Goal: Task Accomplishment & Management: Manage account settings

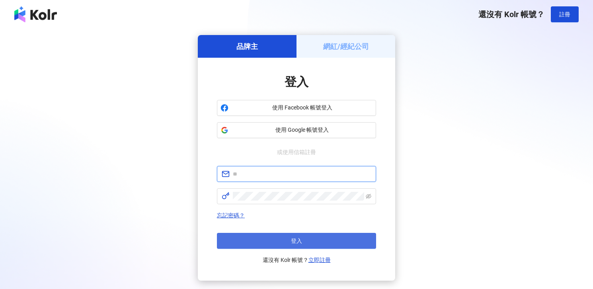
type input "**********"
click at [300, 244] on button "登入" at bounding box center [296, 241] width 159 height 16
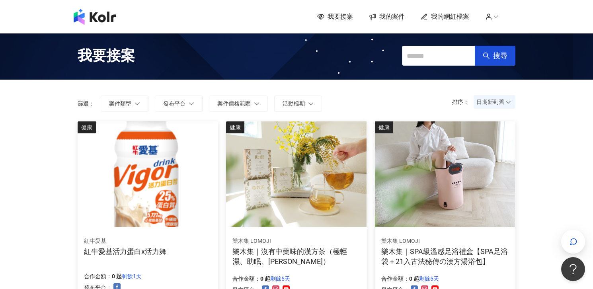
click at [388, 17] on span "我的案件" at bounding box center [391, 16] width 25 height 9
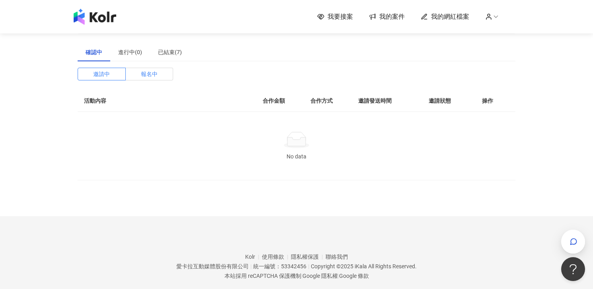
click at [145, 72] on span "報名中" at bounding box center [149, 74] width 17 height 12
click at [105, 74] on span "邀請中" at bounding box center [101, 74] width 17 height 12
click at [133, 75] on label "報名中" at bounding box center [150, 74] width 48 height 13
click at [162, 52] on div "已結束(7)" at bounding box center [170, 52] width 24 height 9
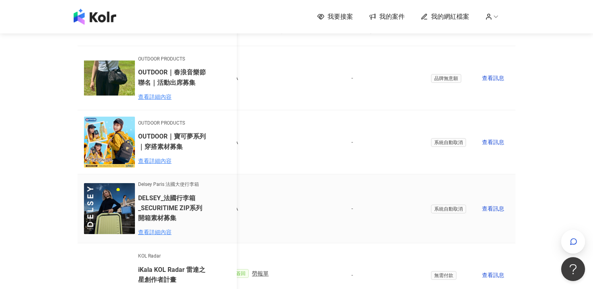
scroll to position [65, 0]
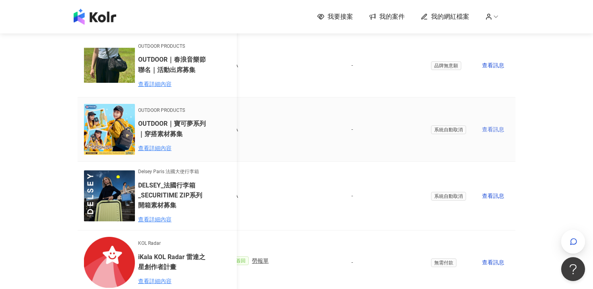
click at [491, 128] on div "查看訊息" at bounding box center [495, 129] width 27 height 9
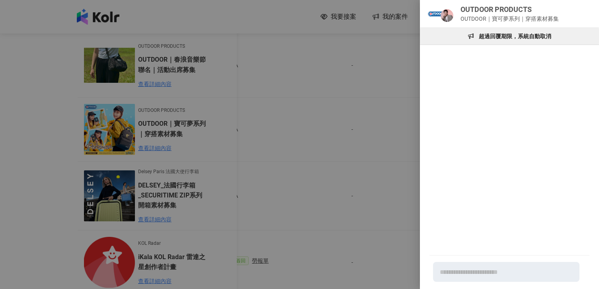
click at [343, 116] on div at bounding box center [299, 144] width 599 height 289
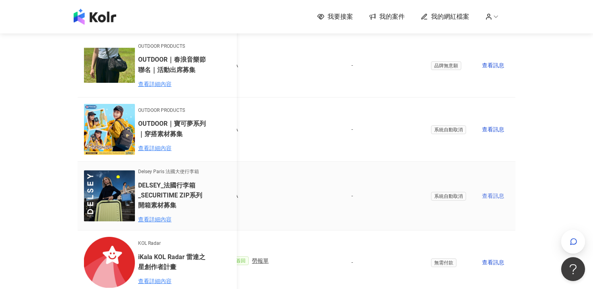
click at [491, 199] on div "查看訊息" at bounding box center [495, 195] width 27 height 9
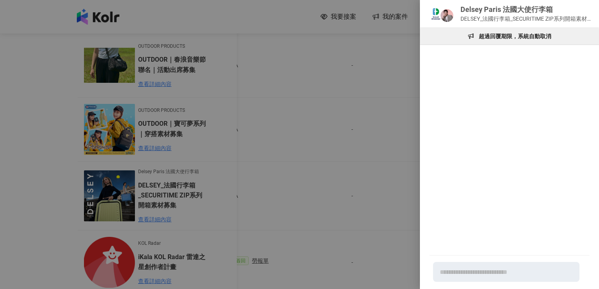
click at [383, 113] on div at bounding box center [299, 144] width 599 height 289
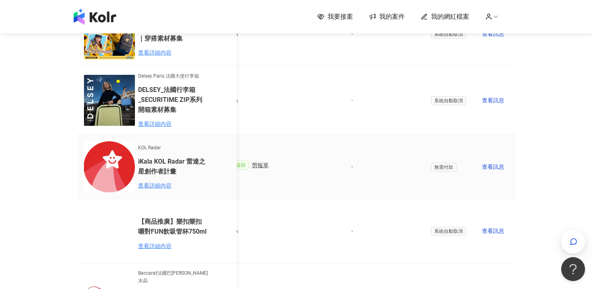
scroll to position [189, 0]
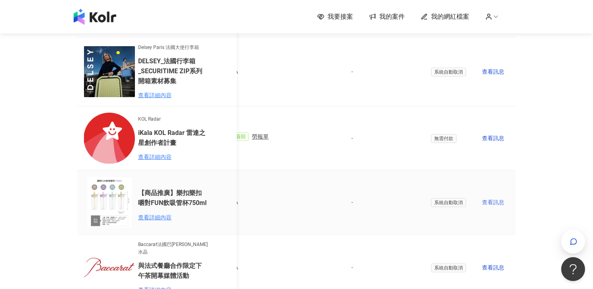
click at [498, 205] on div "查看訊息" at bounding box center [495, 202] width 27 height 9
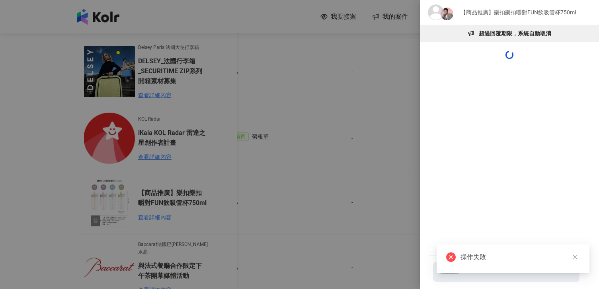
click at [377, 160] on div at bounding box center [299, 144] width 599 height 289
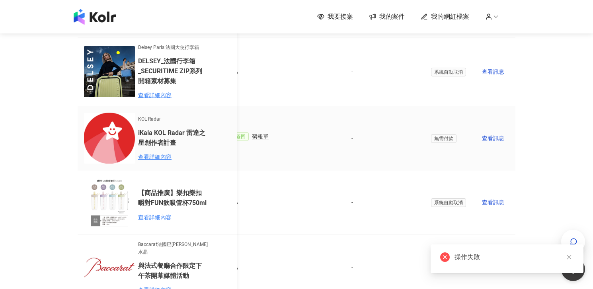
scroll to position [0, 0]
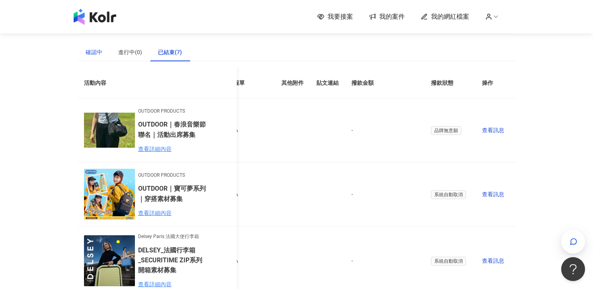
click at [97, 52] on div "確認中" at bounding box center [94, 52] width 17 height 9
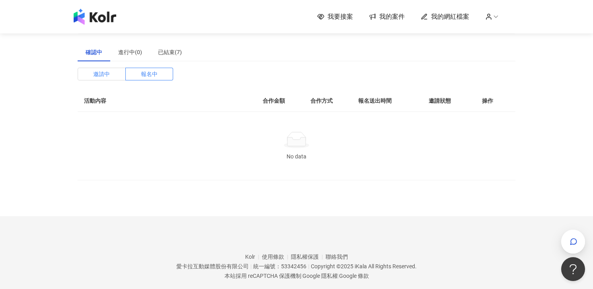
click at [100, 78] on span "邀請中" at bounding box center [101, 74] width 17 height 12
click at [324, 17] on icon at bounding box center [320, 17] width 7 height 6
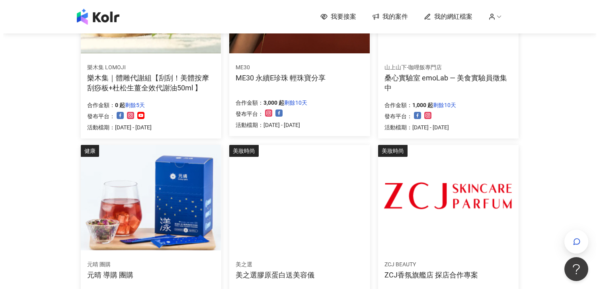
scroll to position [373, 0]
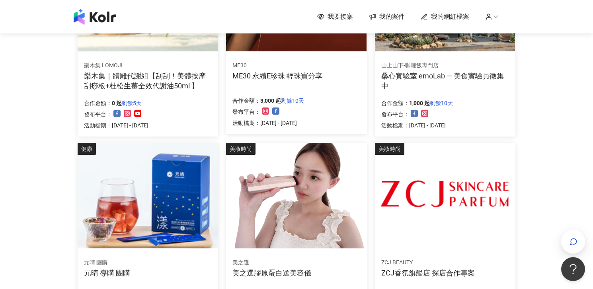
click at [445, 55] on div "[GEOGRAPHIC_DATA]-咖哩飯專門店 桑心實驗室 emoLab — 美食實驗員徵集中 合作金額： 1,000 起 剩餘10天 發布平台： 活動檔期…" at bounding box center [445, 96] width 141 height 82
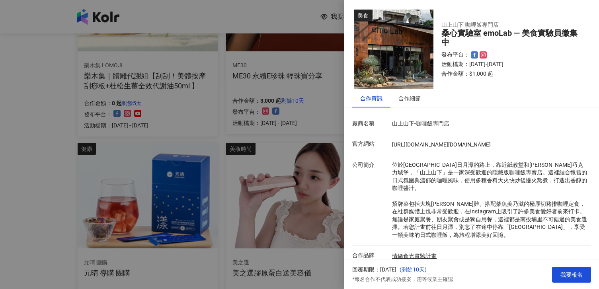
scroll to position [46, 0]
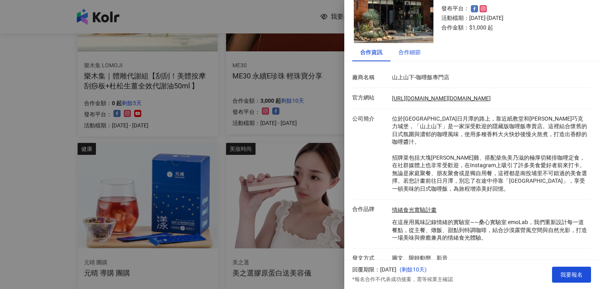
click at [413, 53] on div "合作細節" at bounding box center [409, 52] width 22 height 9
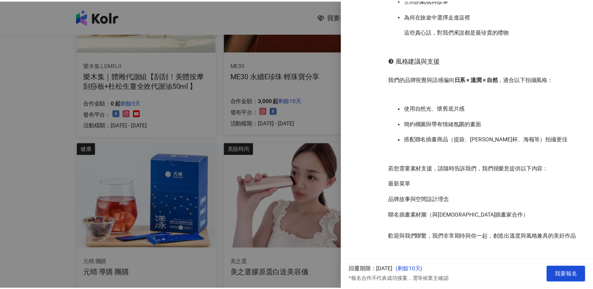
scroll to position [0, 0]
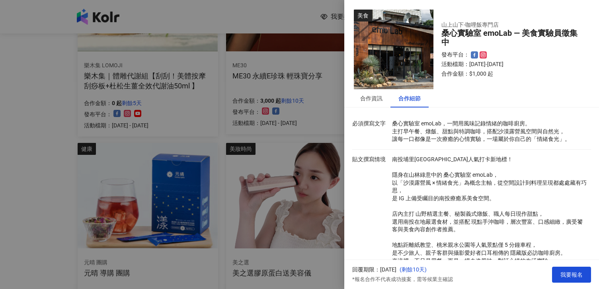
click at [332, 26] on div at bounding box center [299, 144] width 599 height 289
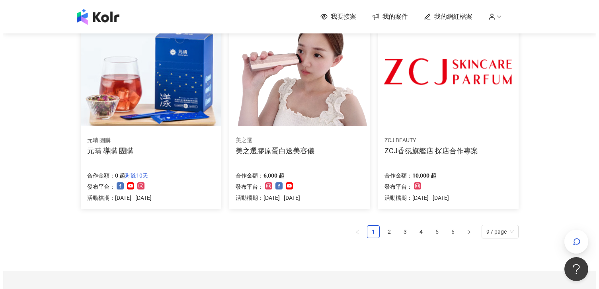
scroll to position [497, 0]
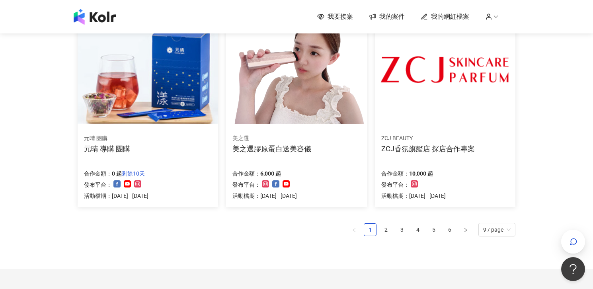
click at [425, 93] on img at bounding box center [445, 71] width 140 height 105
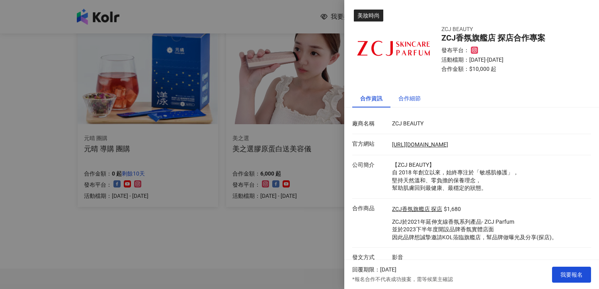
click at [413, 100] on div "合作細節" at bounding box center [409, 98] width 22 height 9
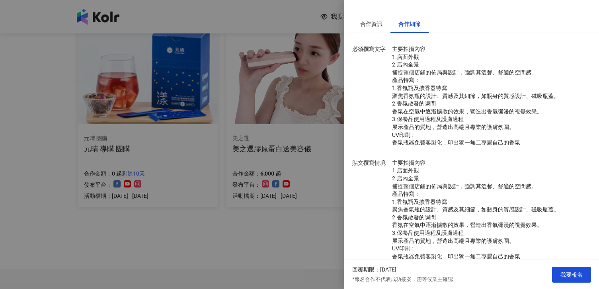
scroll to position [0, 0]
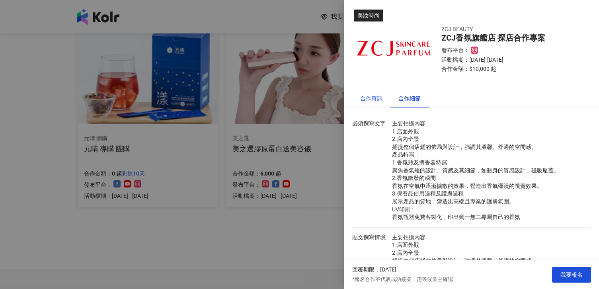
click at [370, 100] on div "合作資訊" at bounding box center [371, 98] width 22 height 9
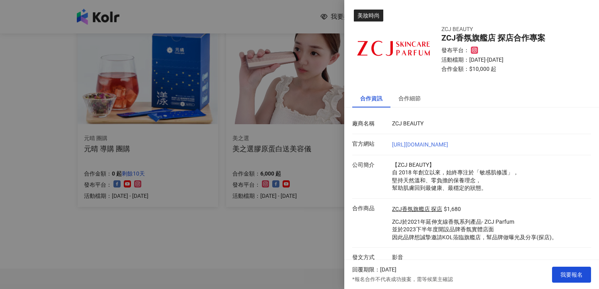
click at [436, 145] on link "[URL][DOMAIN_NAME]" at bounding box center [420, 144] width 56 height 6
click at [420, 98] on div "合作細節" at bounding box center [409, 98] width 22 height 9
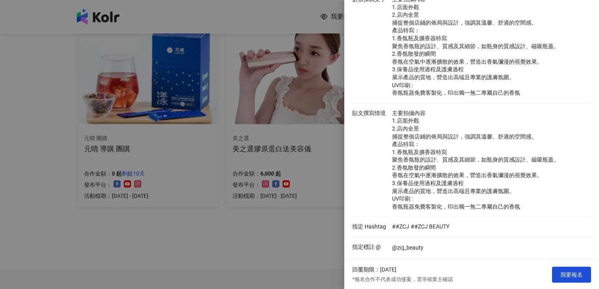
scroll to position [199, 0]
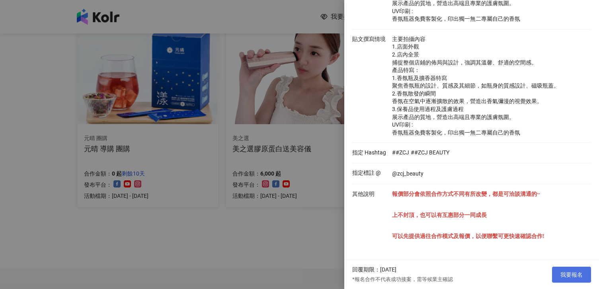
click at [568, 276] on span "我要報名" at bounding box center [571, 274] width 22 height 6
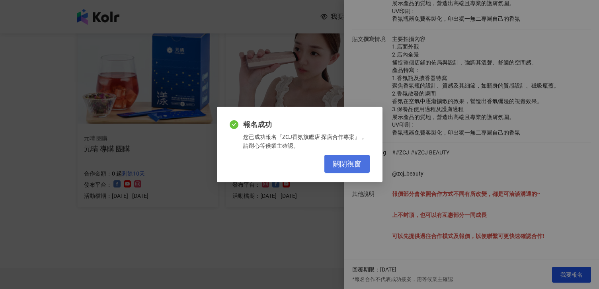
click at [367, 162] on button "關閉視窗" at bounding box center [346, 164] width 45 height 18
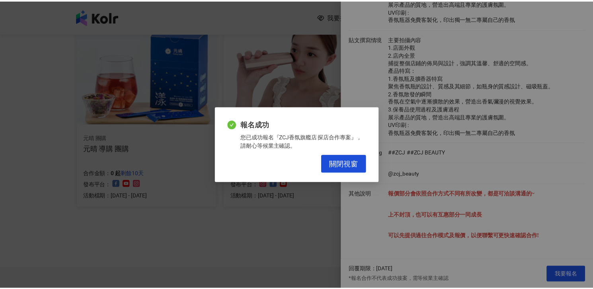
scroll to position [0, 0]
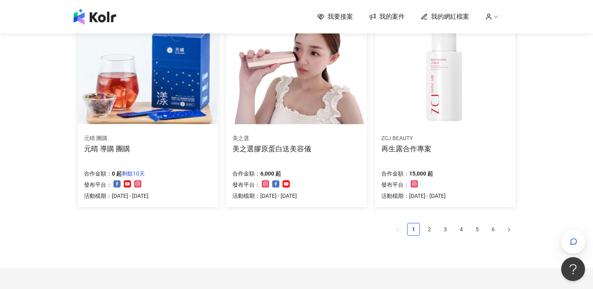
click at [413, 147] on div "再生露合作專案" at bounding box center [406, 149] width 50 height 10
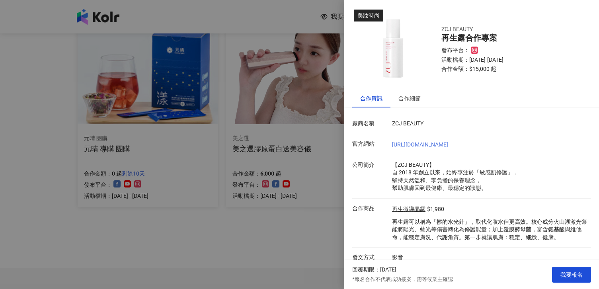
click at [422, 142] on link "[URL][DOMAIN_NAME]" at bounding box center [420, 144] width 56 height 6
click at [293, 93] on div at bounding box center [299, 144] width 599 height 289
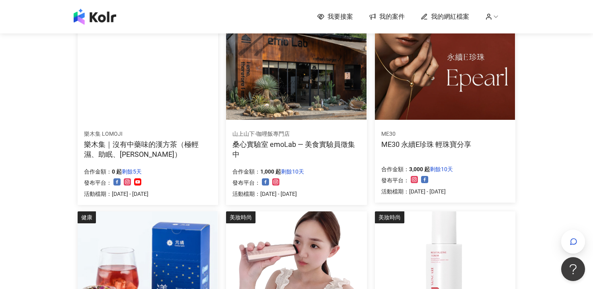
scroll to position [564, 0]
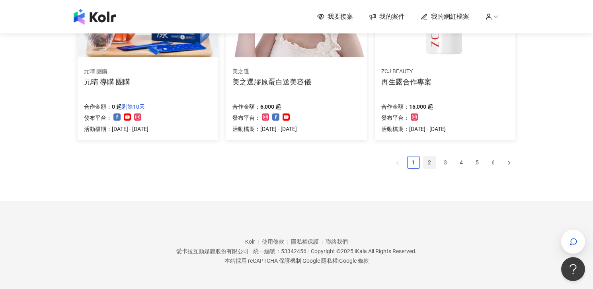
click at [426, 162] on link "2" at bounding box center [430, 162] width 12 height 12
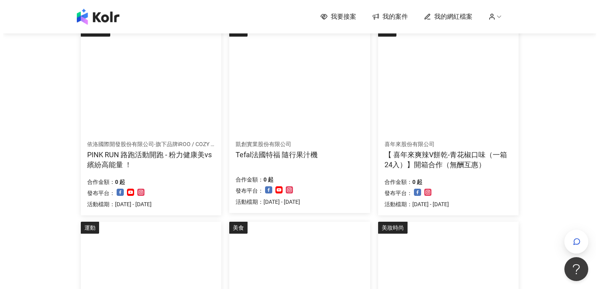
scroll to position [296, 0]
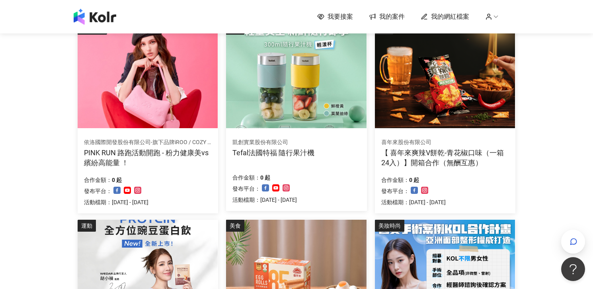
click at [444, 159] on div "【 喜年來爽辣V餅乾-青花椒口味（一箱24入）】開箱合作（無酬互惠）" at bounding box center [445, 158] width 128 height 20
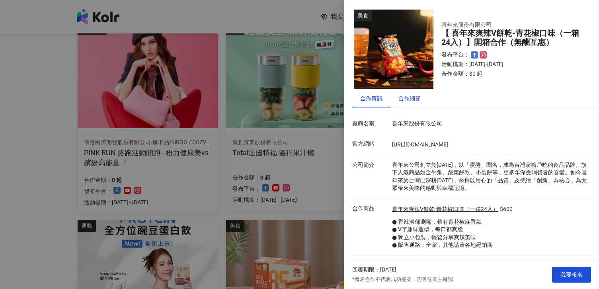
click at [414, 99] on div "合作細節" at bounding box center [409, 98] width 22 height 9
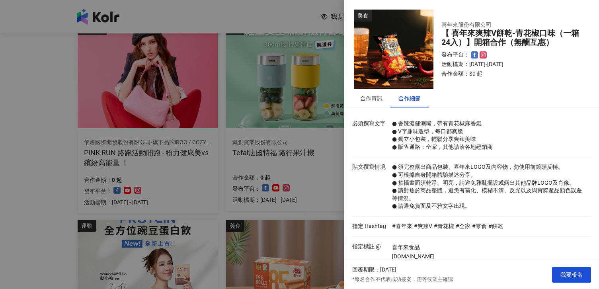
scroll to position [61, 0]
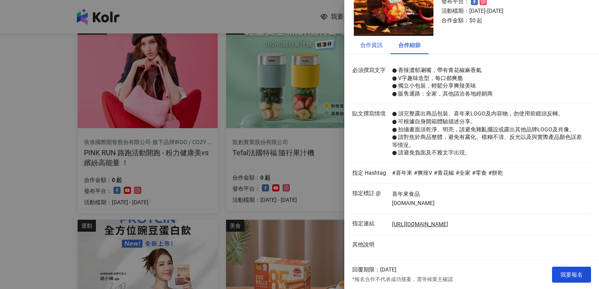
click at [375, 41] on div "合作資訊" at bounding box center [371, 45] width 22 height 9
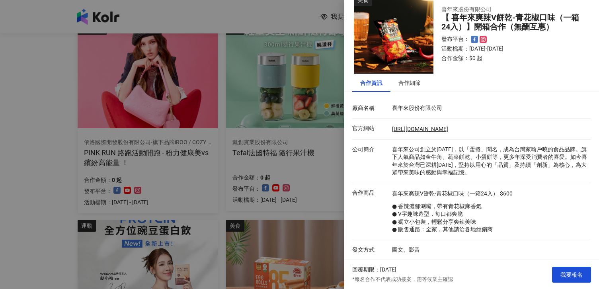
scroll to position [15, 0]
click at [409, 84] on div "合作細節" at bounding box center [409, 83] width 22 height 9
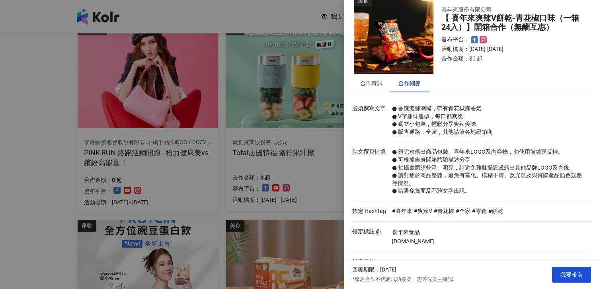
scroll to position [61, 0]
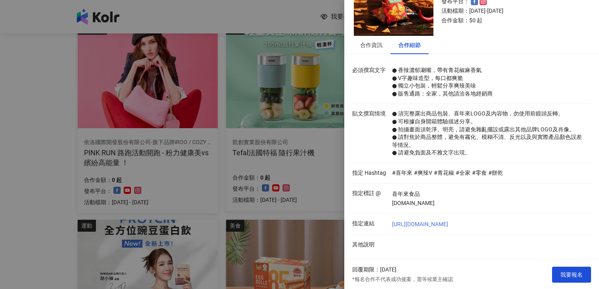
click at [427, 222] on link "[URL][DOMAIN_NAME]" at bounding box center [420, 225] width 56 height 8
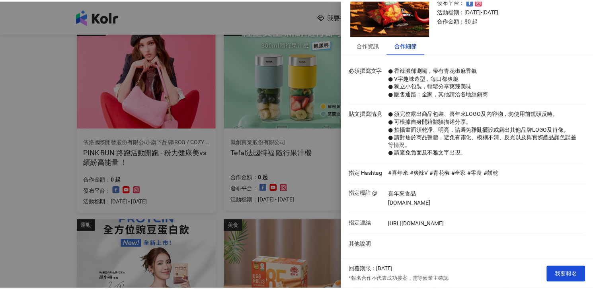
scroll to position [0, 0]
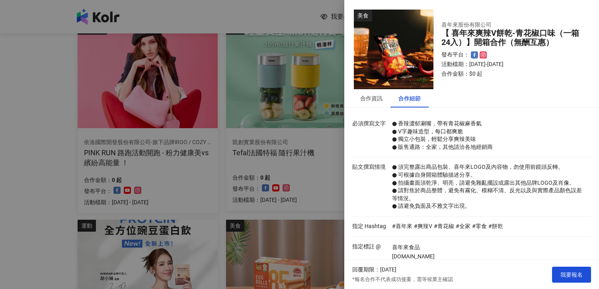
click at [284, 115] on div at bounding box center [299, 144] width 599 height 289
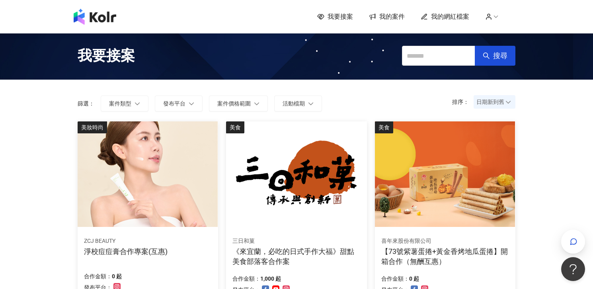
click at [464, 17] on span "我的網紅檔案" at bounding box center [450, 16] width 38 height 9
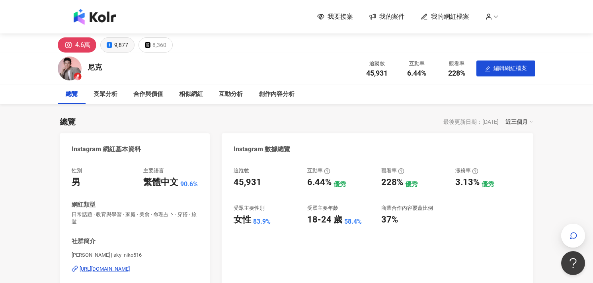
click at [132, 45] on button "9,877" at bounding box center [117, 44] width 34 height 15
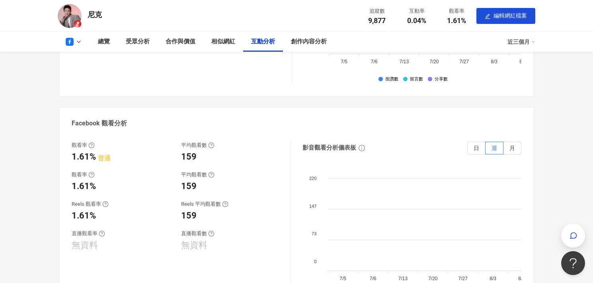
scroll to position [1190, 0]
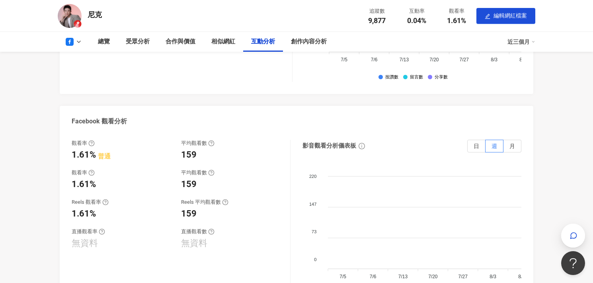
click at [78, 44] on icon at bounding box center [79, 42] width 6 height 6
click at [80, 95] on button "Threads" at bounding box center [86, 93] width 48 height 11
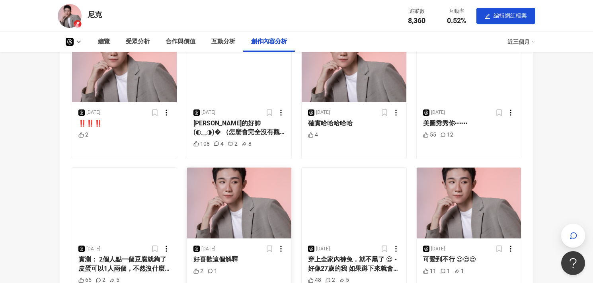
scroll to position [1238, 0]
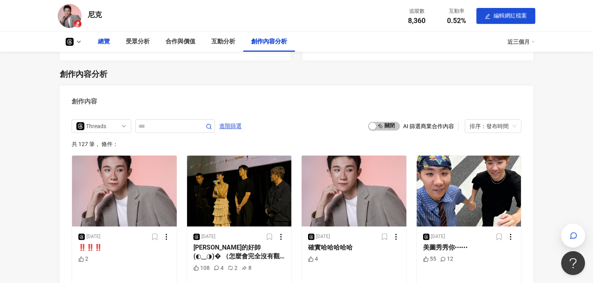
click at [102, 40] on div "總覽" at bounding box center [104, 42] width 12 height 10
